Goal: Task Accomplishment & Management: Manage account settings

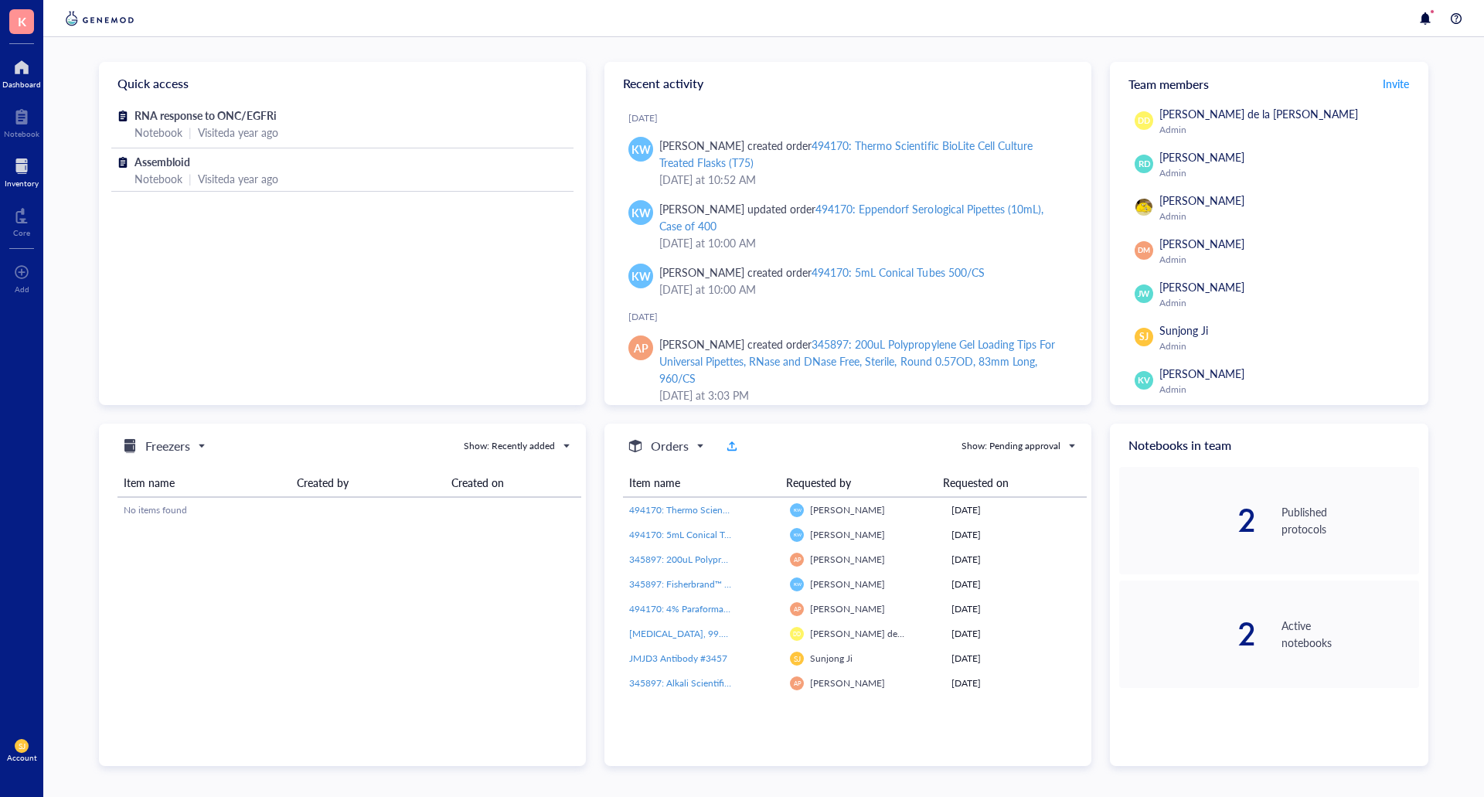
click at [26, 159] on div at bounding box center [22, 166] width 34 height 25
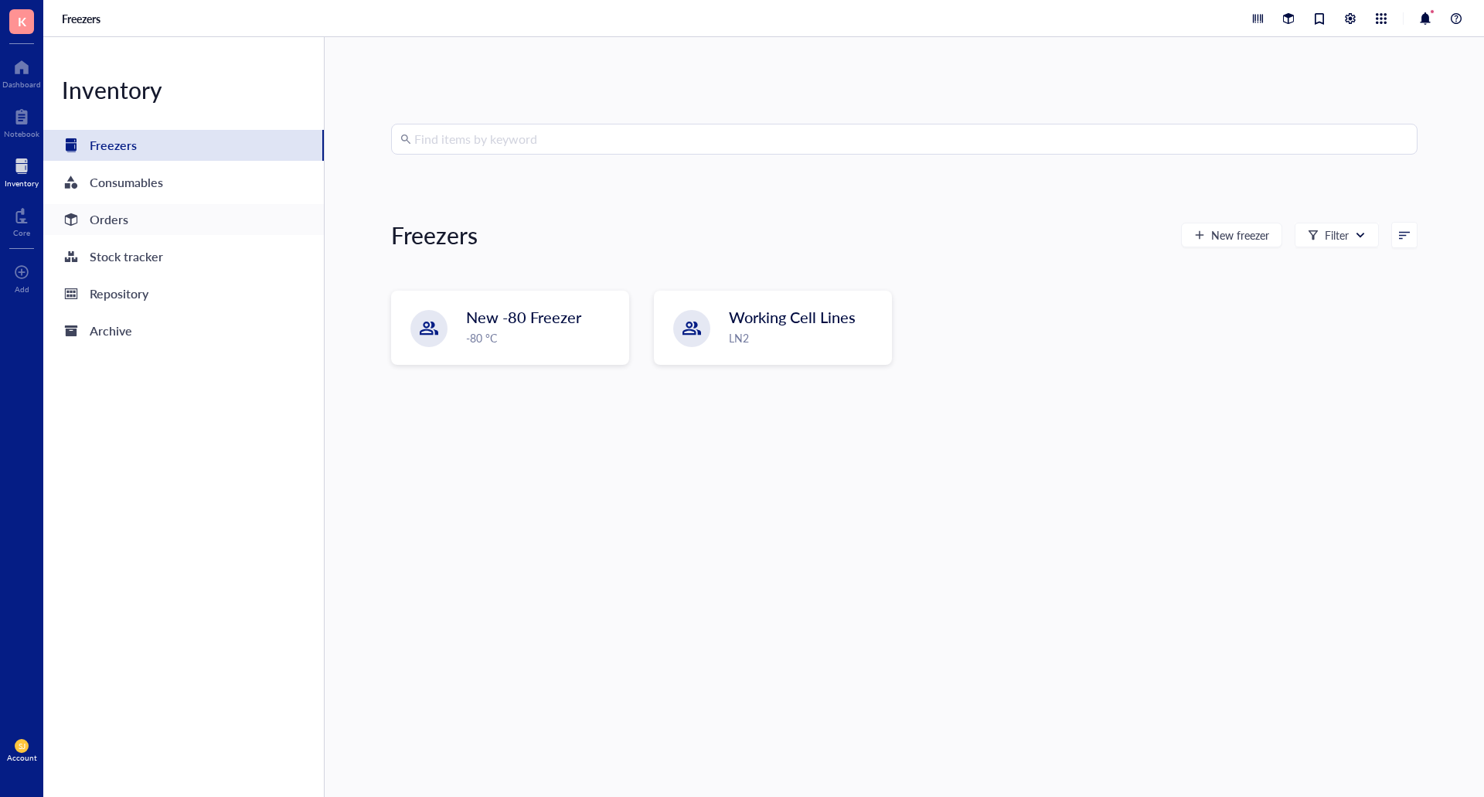
click at [127, 215] on div "Orders" at bounding box center [109, 220] width 39 height 22
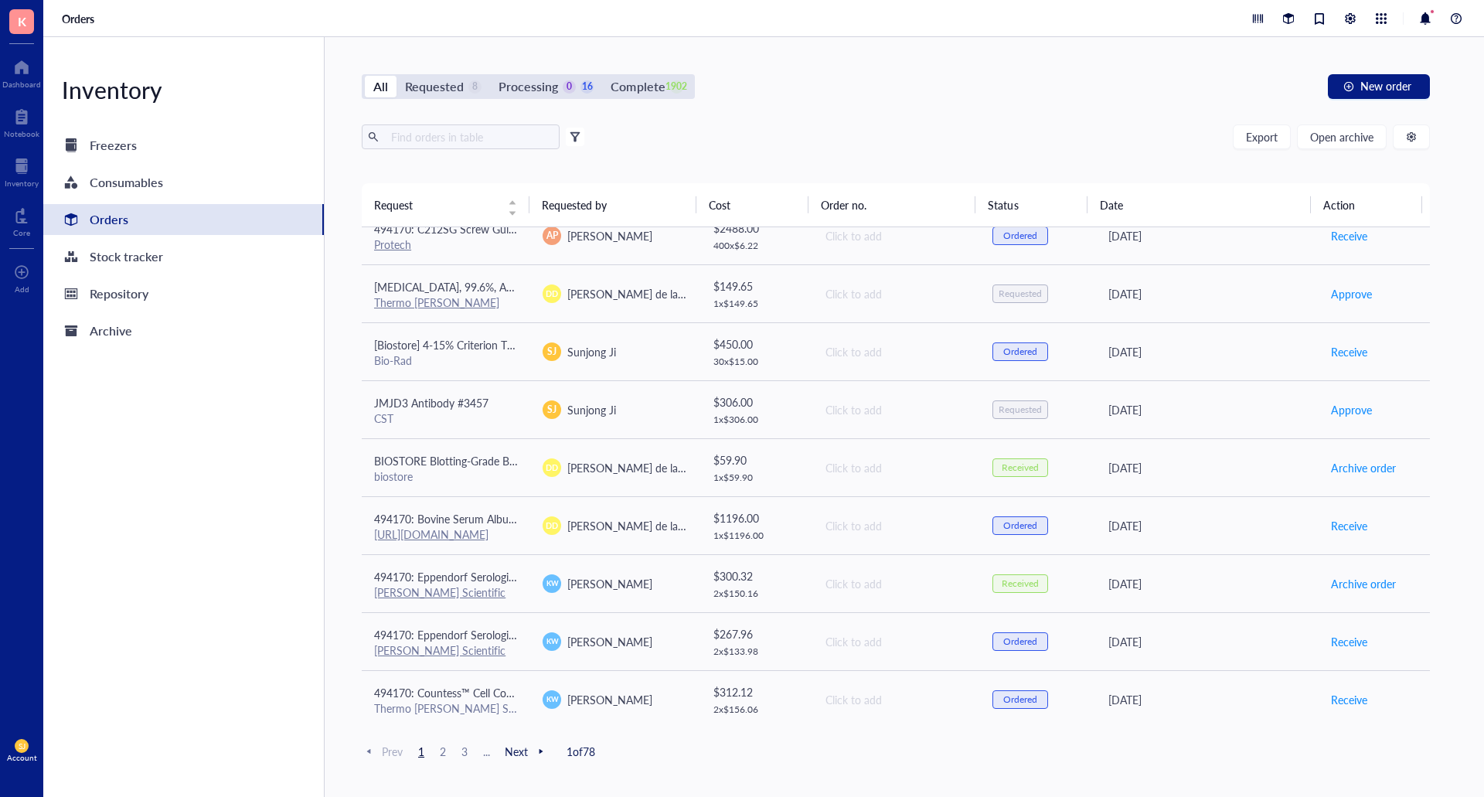
scroll to position [541, 0]
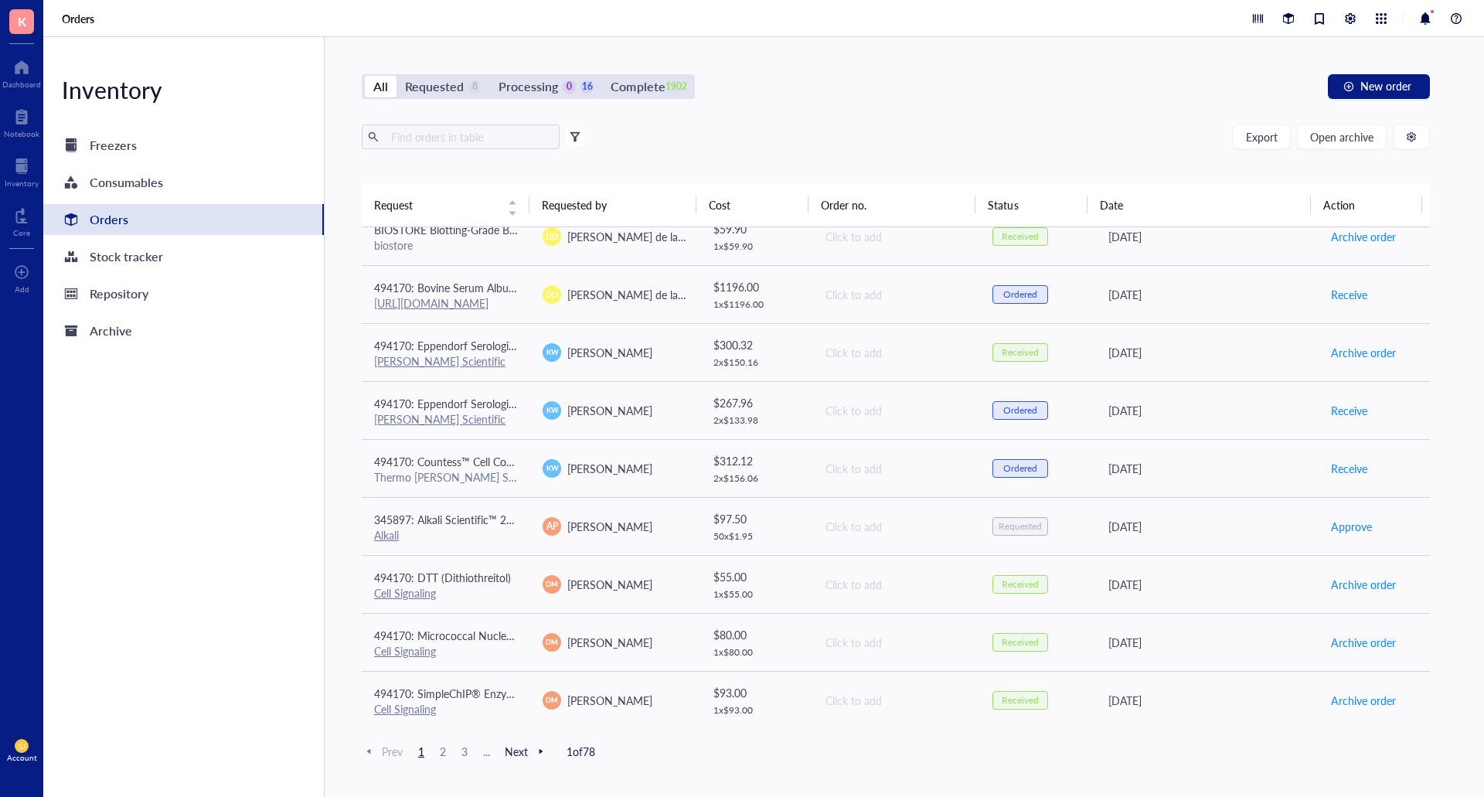
click at [976, 778] on div "All Requested 8 Processing 0 16 Complete 1902 New order Export Open archive Fil…" at bounding box center [896, 417] width 1143 height 760
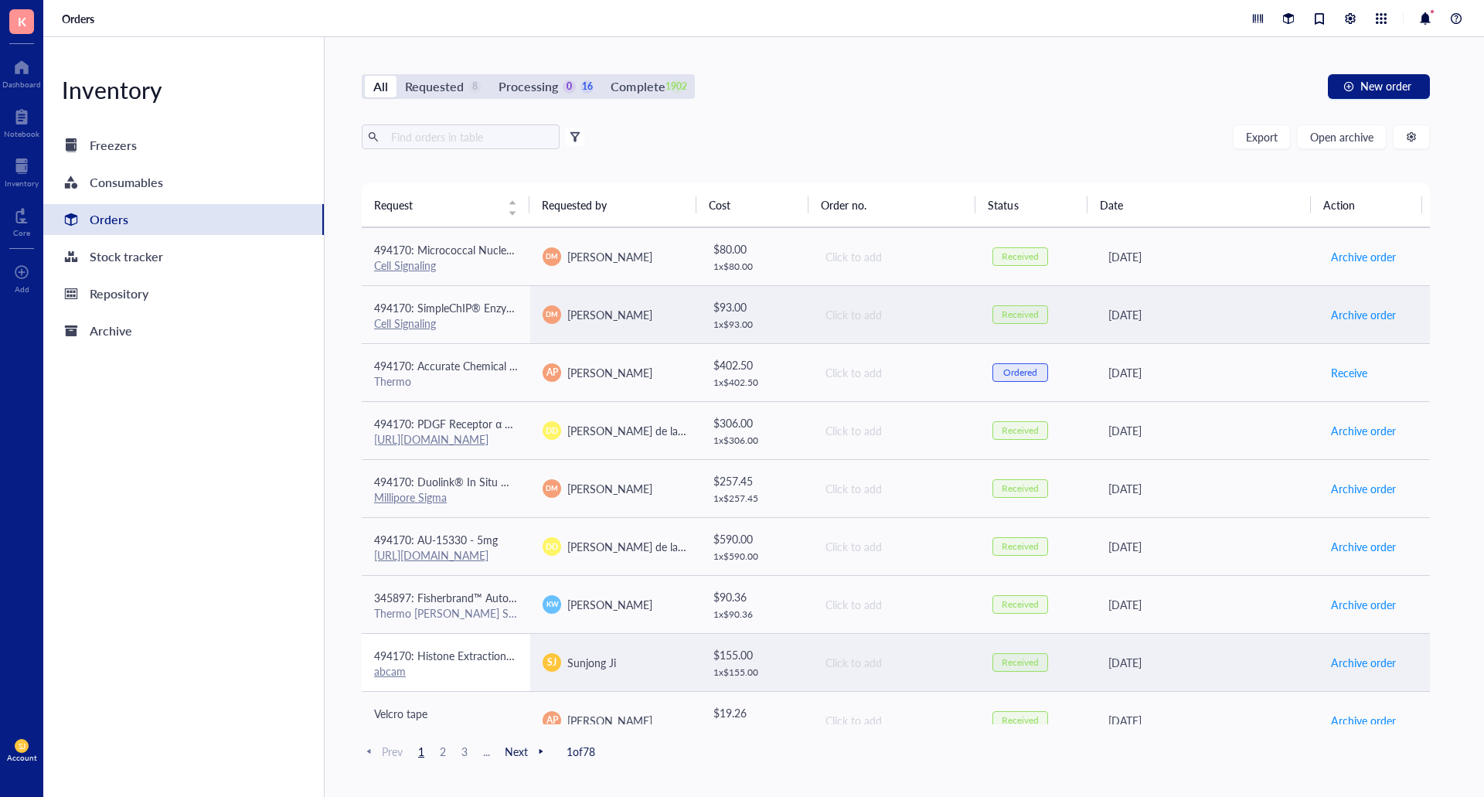
scroll to position [928, 0]
